Goal: Information Seeking & Learning: Learn about a topic

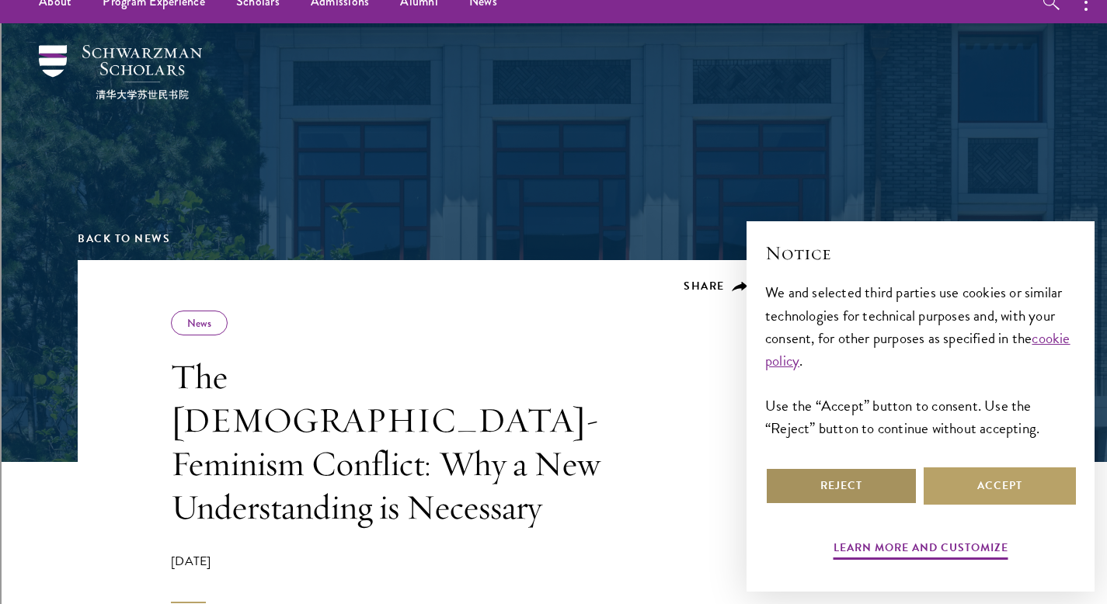
click at [883, 487] on button "Reject" at bounding box center [841, 486] width 152 height 37
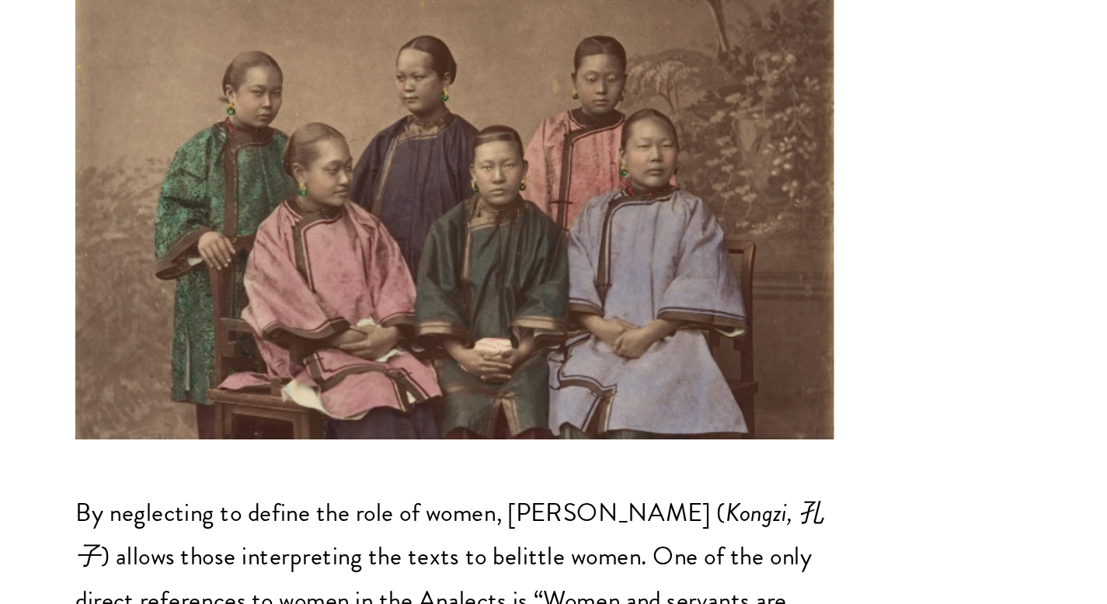
scroll to position [1628, 0]
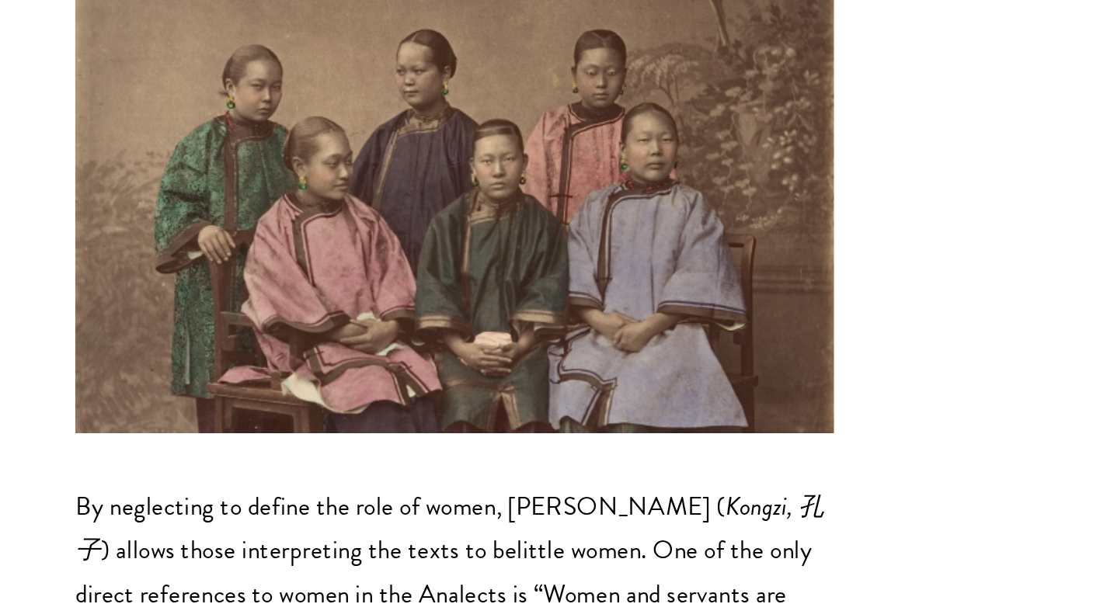
copy p "Analects"
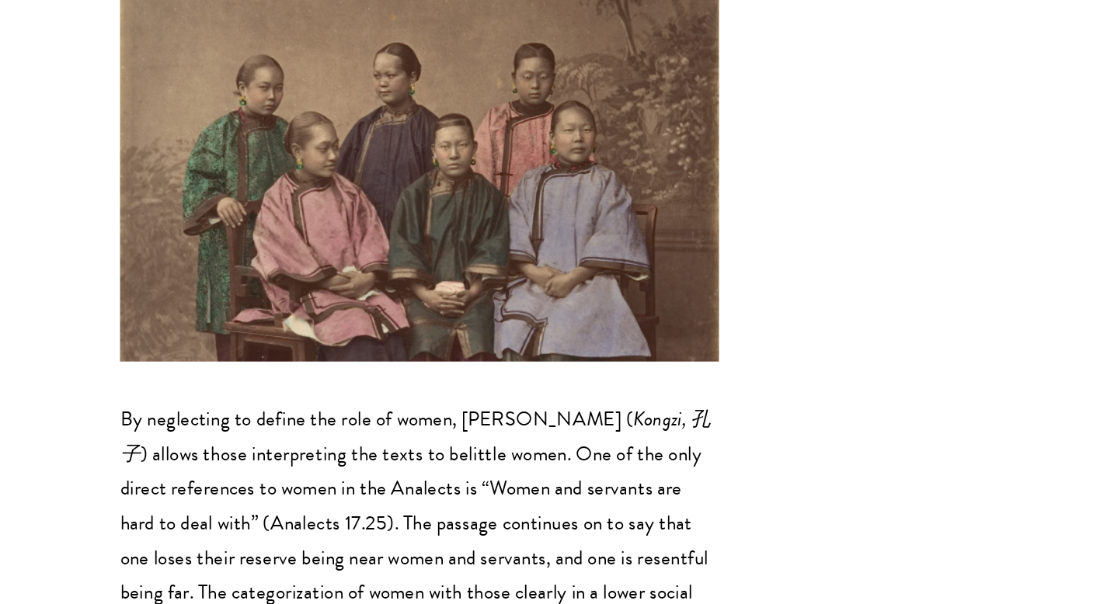
scroll to position [1791, 0]
